Goal: Communication & Community: Answer question/provide support

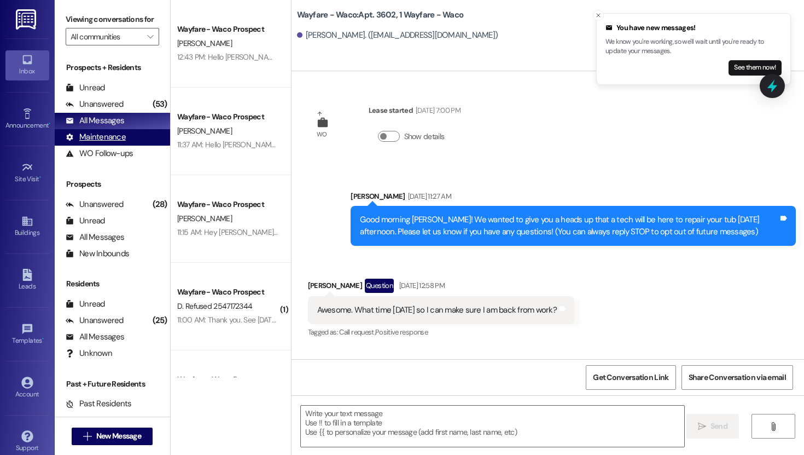
scroll to position [3537, 0]
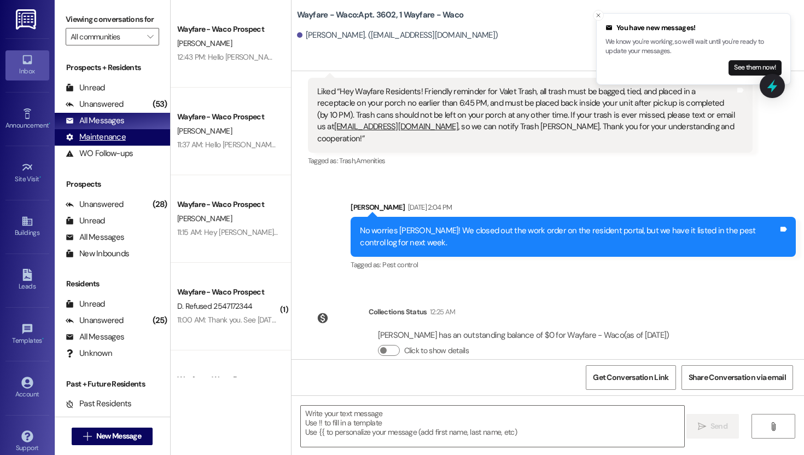
click at [102, 143] on div "Maintenance" at bounding box center [96, 136] width 60 height 11
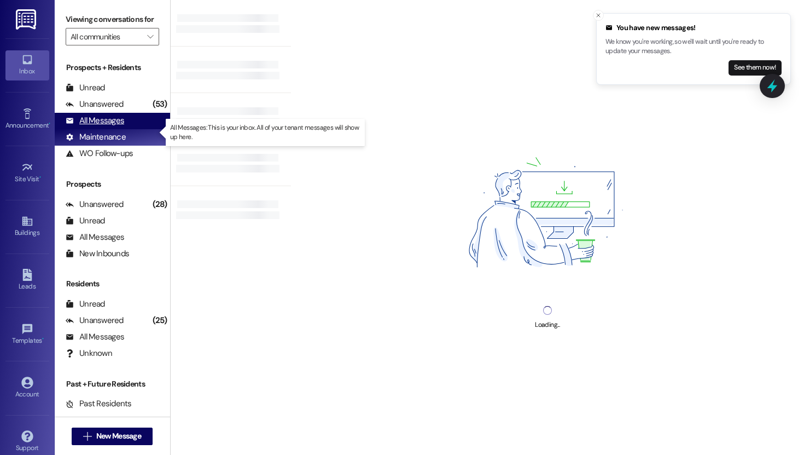
click at [114, 126] on div "All Messages" at bounding box center [95, 120] width 59 height 11
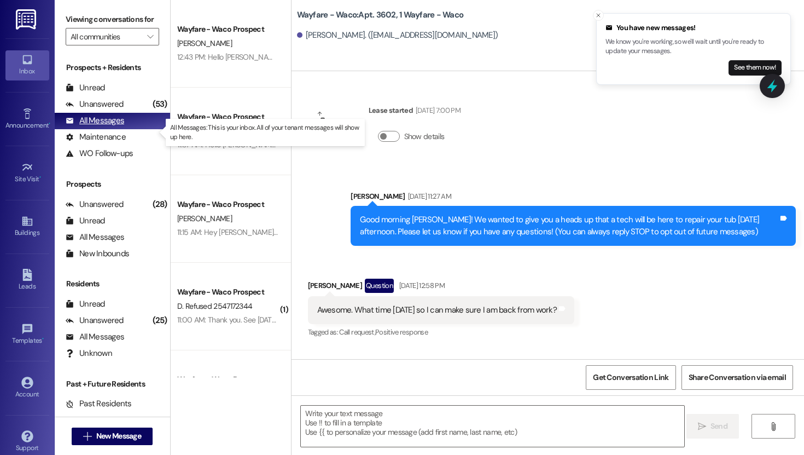
scroll to position [0, 0]
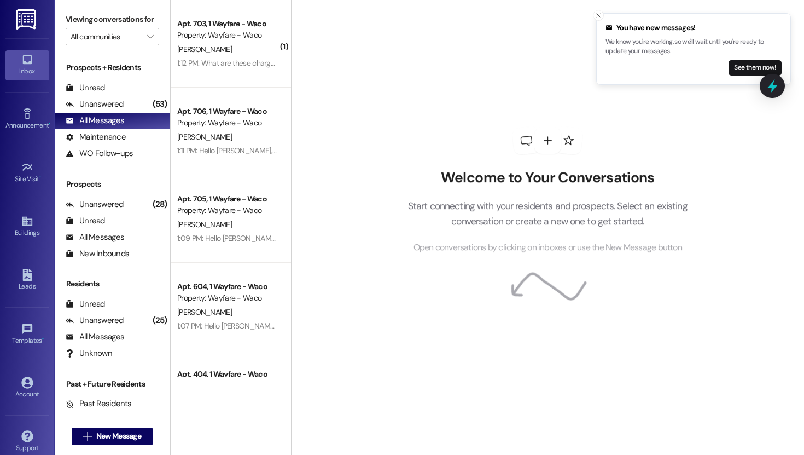
click at [114, 126] on div "All Messages" at bounding box center [95, 120] width 59 height 11
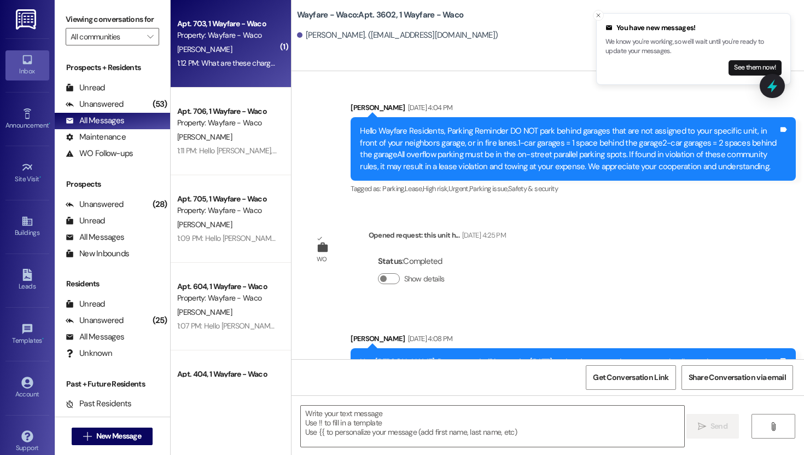
click at [204, 59] on div "1:12 PM: What are these charges for? 1:12 PM: What are these charges for?" at bounding box center [234, 63] width 115 height 10
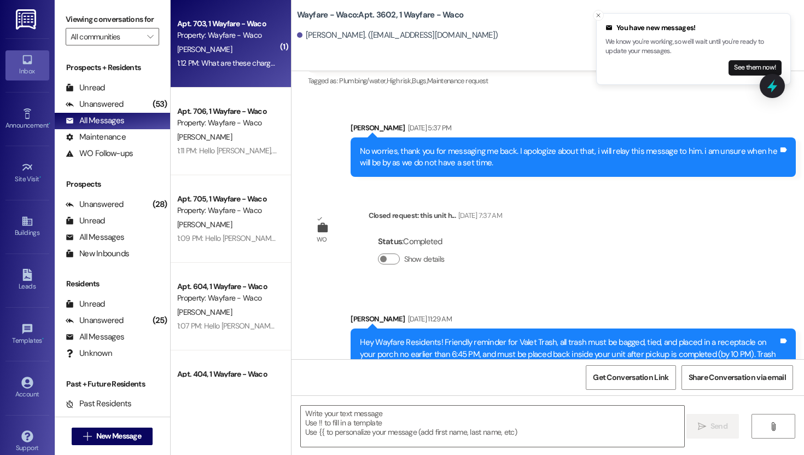
scroll to position [3391, 0]
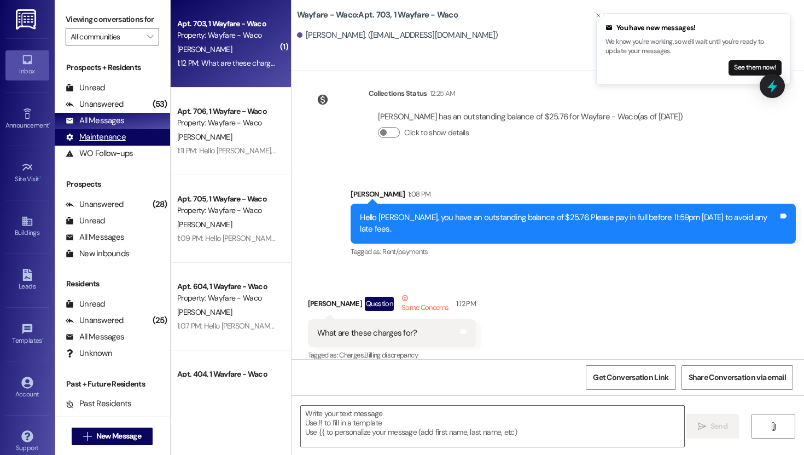
click at [103, 141] on div "Maintenance (undefined)" at bounding box center [112, 137] width 115 height 16
click at [114, 126] on div "All Messages" at bounding box center [95, 120] width 59 height 11
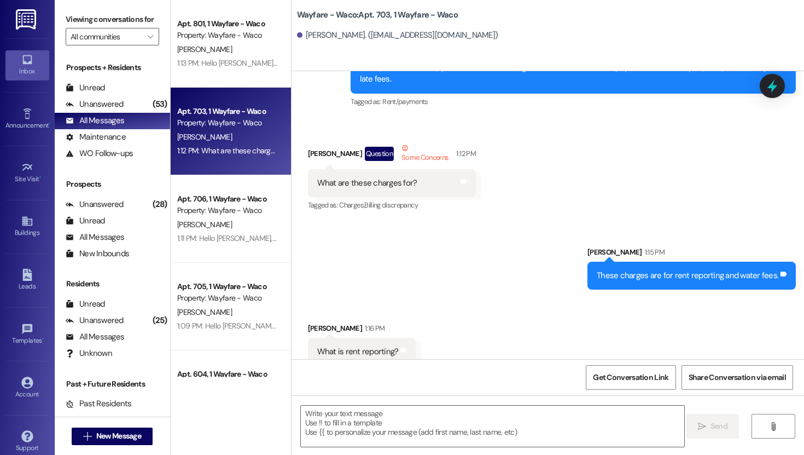
scroll to position [3543, 0]
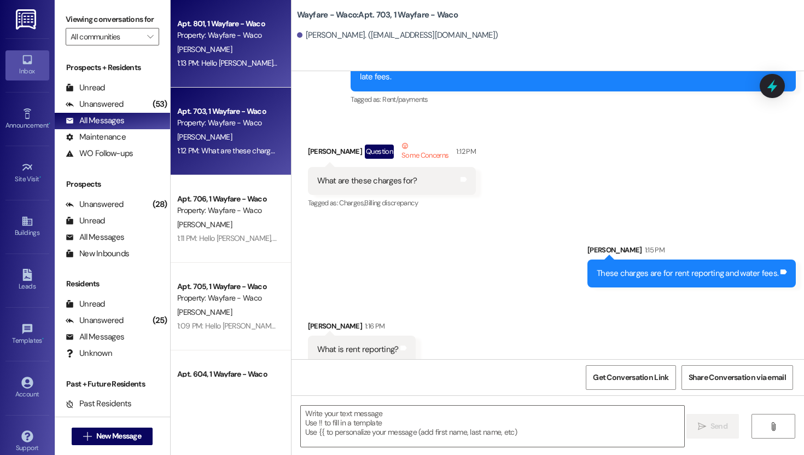
click at [226, 47] on div "[PERSON_NAME]" at bounding box center [227, 50] width 103 height 14
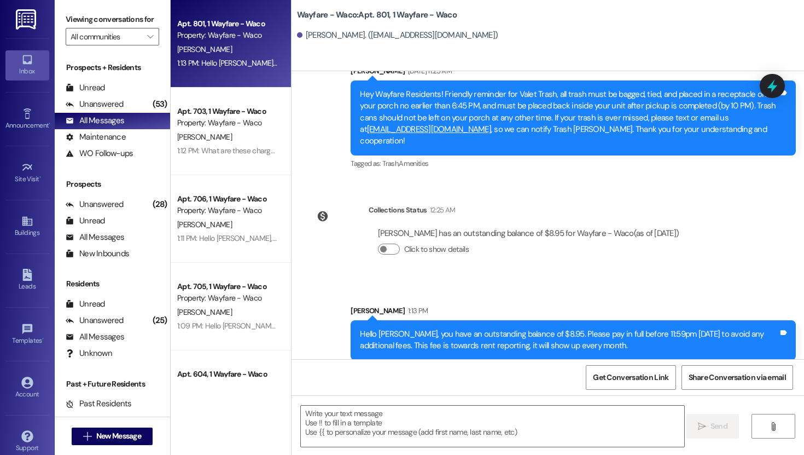
scroll to position [7621, 0]
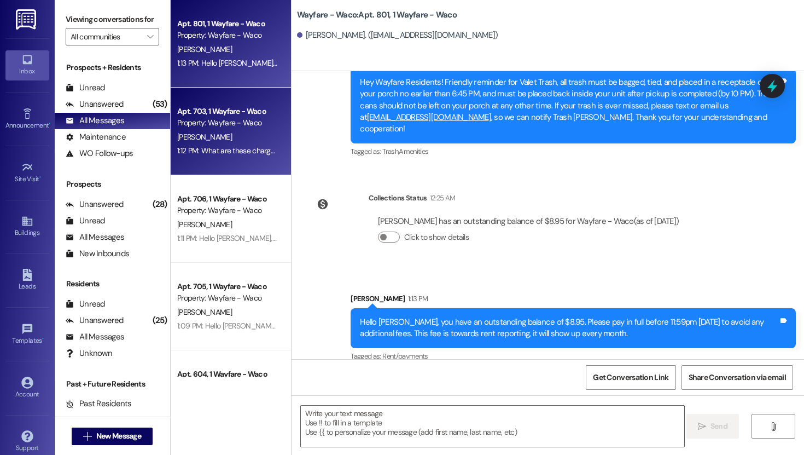
click at [249, 119] on div "Property: Wayfare - Waco" at bounding box center [227, 122] width 101 height 11
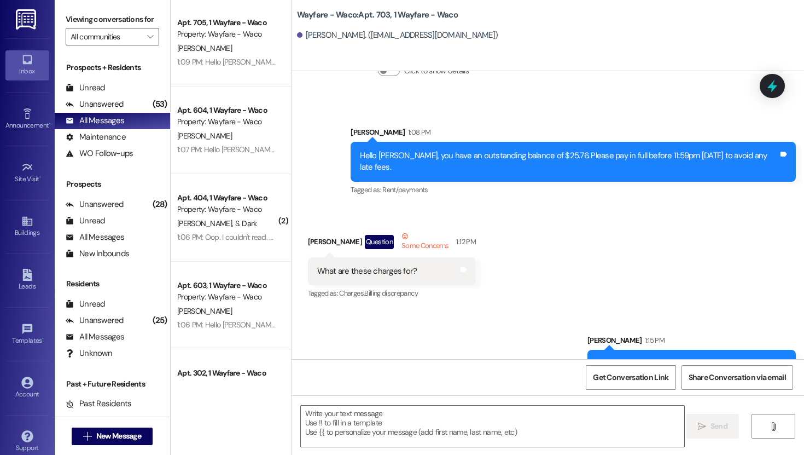
scroll to position [3578, 0]
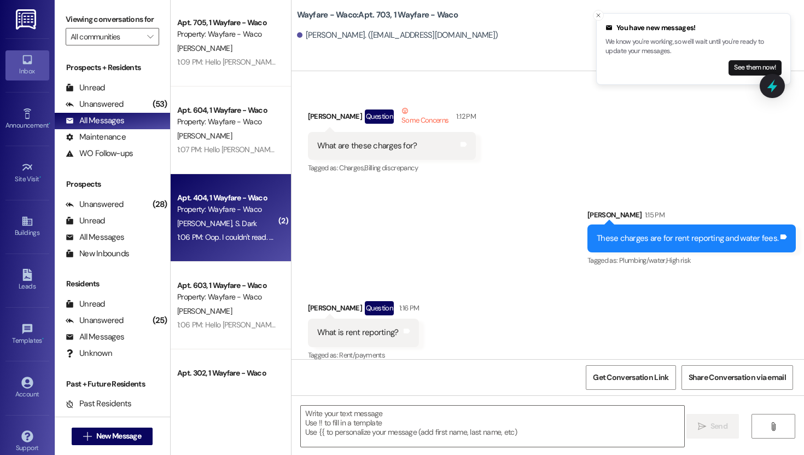
click at [233, 225] on div "[PERSON_NAME] S. Dark" at bounding box center [227, 224] width 103 height 14
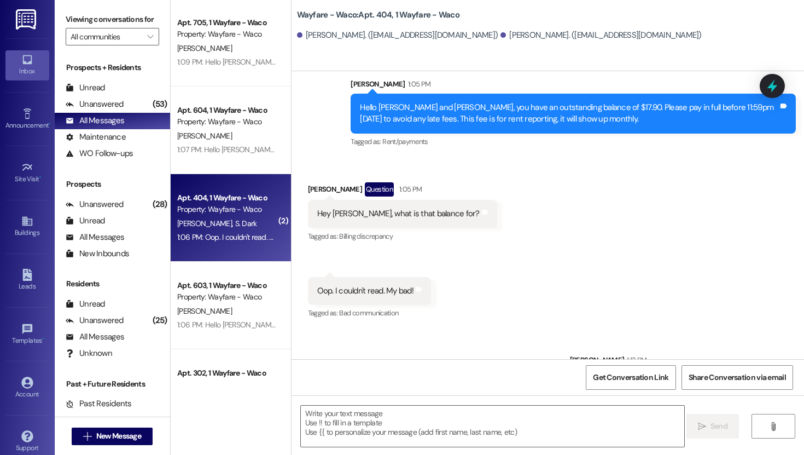
scroll to position [1001, 0]
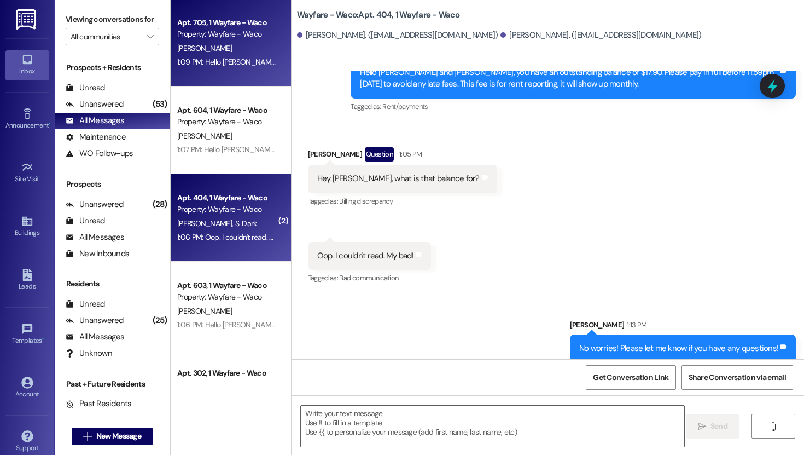
click at [234, 58] on div "1:09 PM: Hello [PERSON_NAME], you have an outstanding balance of $8.95. Please …" at bounding box center [487, 62] width 621 height 10
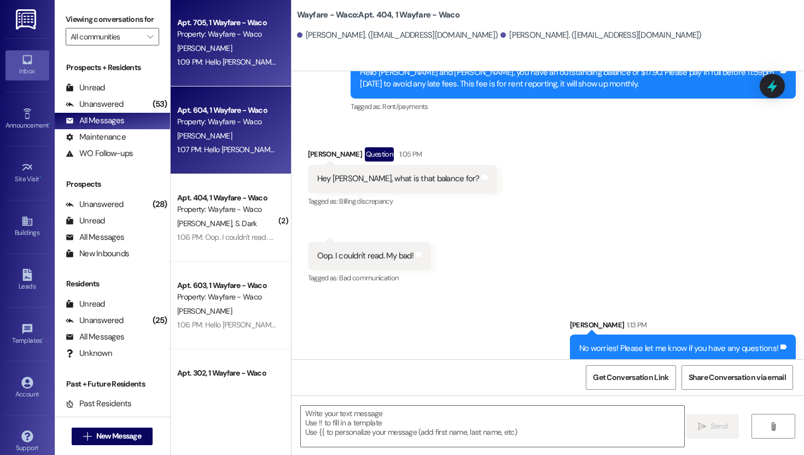
click at [232, 136] on div "[PERSON_NAME]" at bounding box center [227, 136] width 103 height 14
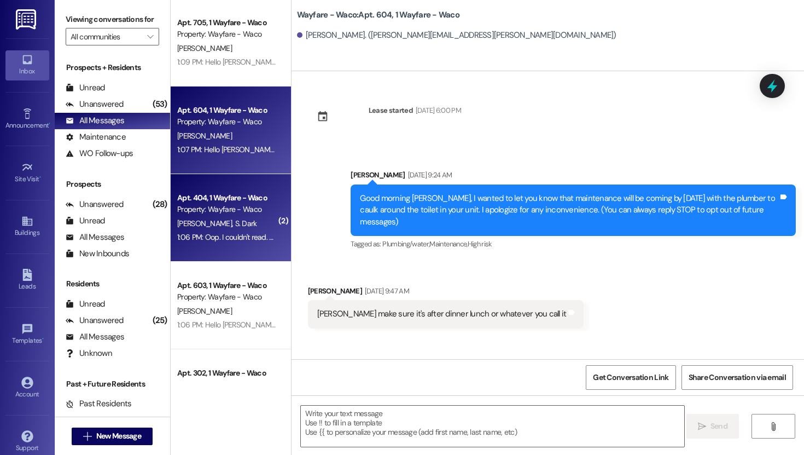
click at [235, 218] on span "S. Dark" at bounding box center [246, 223] width 22 height 10
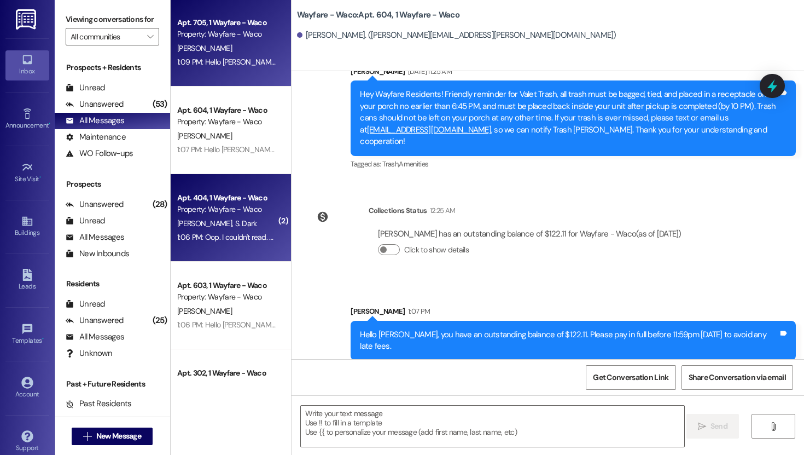
click at [225, 40] on div "Apt. 705, 1 Wayfare - Waco Property: Wayfare - Waco" at bounding box center [227, 29] width 103 height 26
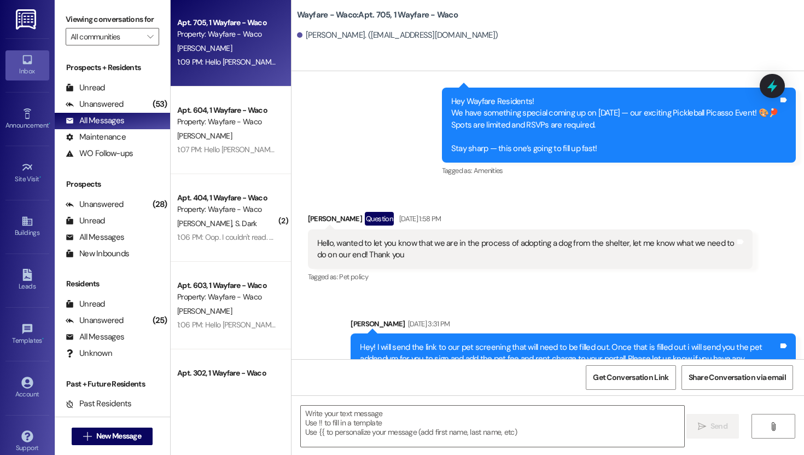
scroll to position [8695, 0]
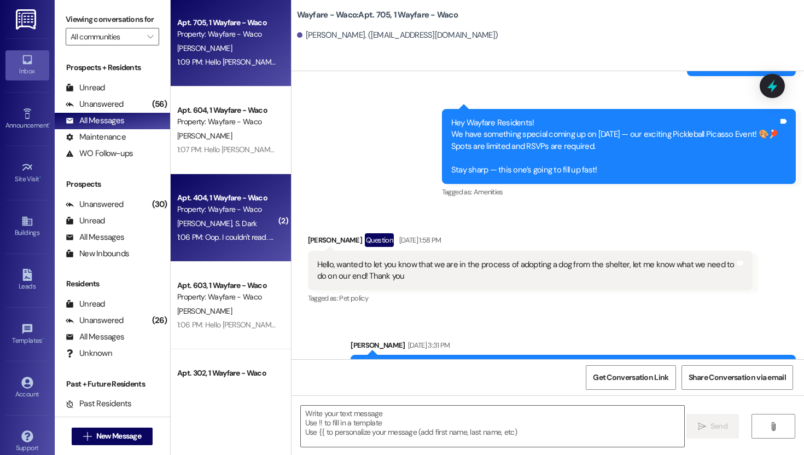
click at [231, 217] on div "[PERSON_NAME] S. Dark" at bounding box center [227, 224] width 103 height 14
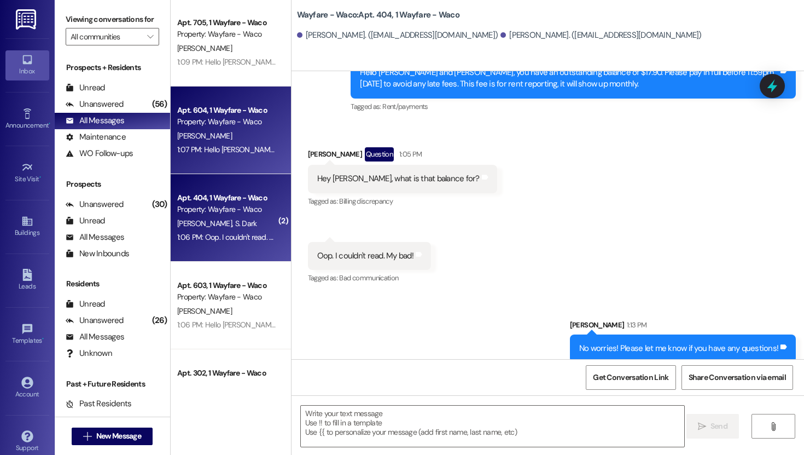
click at [241, 137] on div "[PERSON_NAME]" at bounding box center [227, 136] width 103 height 14
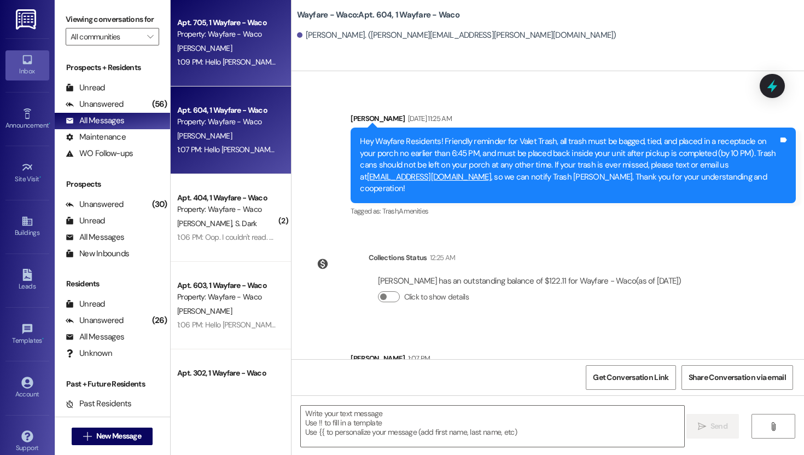
click at [235, 55] on div "1:09 PM: Hello [PERSON_NAME], you have an outstanding balance of $8.95. Please …" at bounding box center [227, 62] width 103 height 14
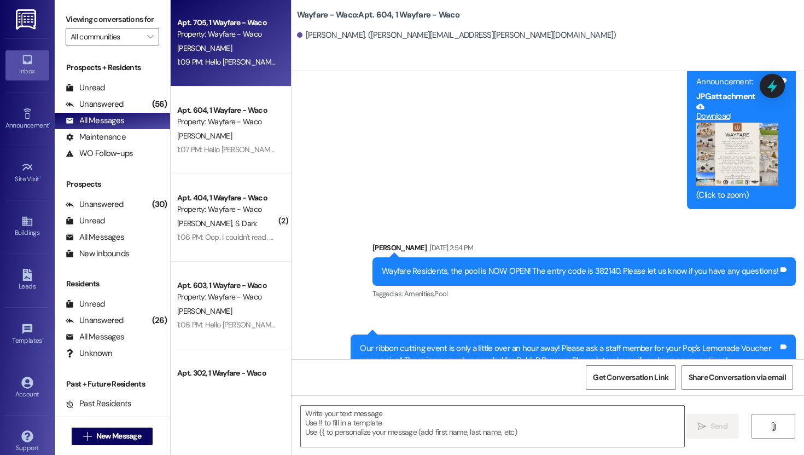
scroll to position [0, 0]
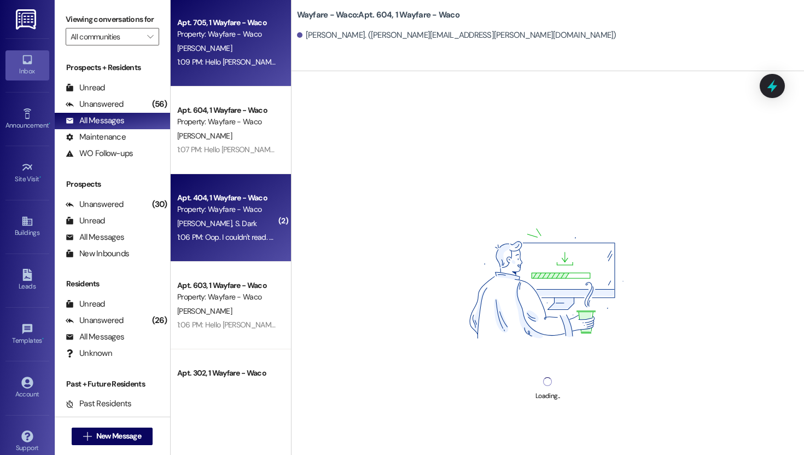
click at [216, 207] on div "Property: Wayfare - Waco" at bounding box center [227, 209] width 101 height 11
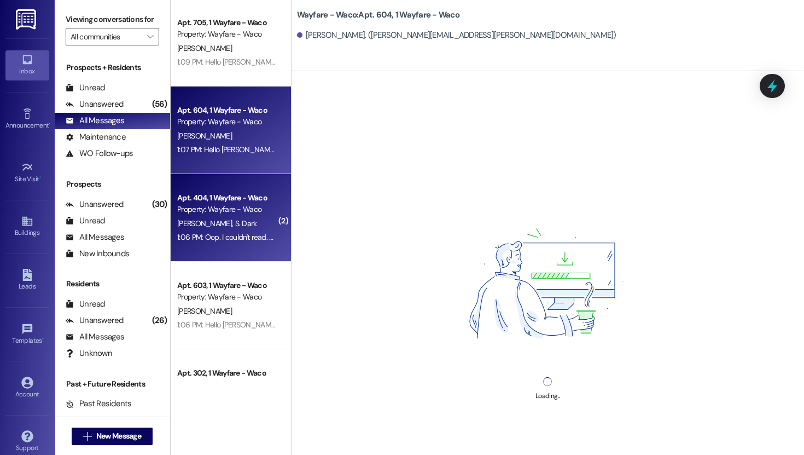
click at [223, 116] on div "Property: Wayfare - Waco" at bounding box center [227, 121] width 101 height 11
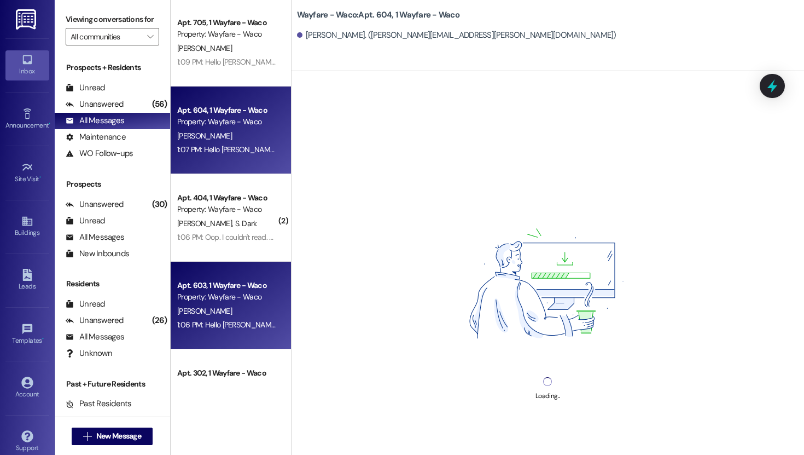
click at [231, 306] on div "[PERSON_NAME]" at bounding box center [227, 311] width 103 height 14
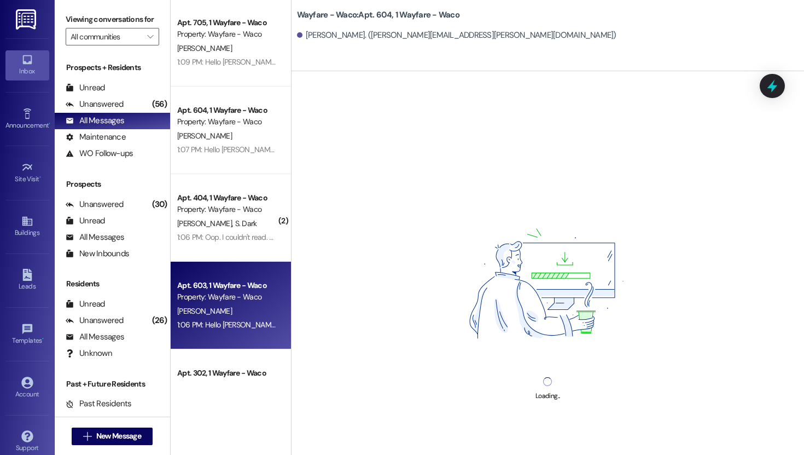
click at [231, 316] on div "[PERSON_NAME]" at bounding box center [227, 311] width 103 height 14
